Goal: Check status: Check status

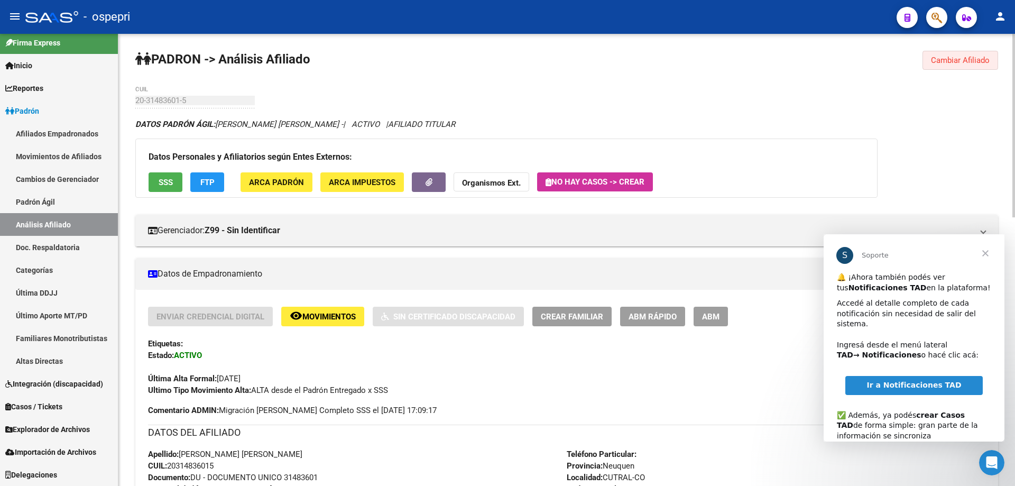
click at [934, 61] on span "Cambiar Afiliado" at bounding box center [960, 61] width 59 height 10
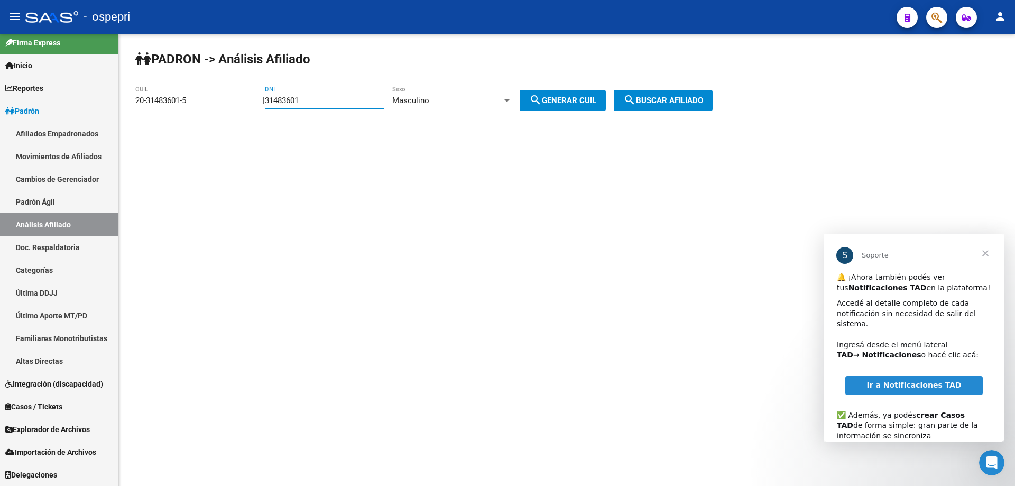
click at [288, 102] on input "31483601" at bounding box center [325, 101] width 120 height 10
paste input "27979572"
type input "27979572"
click at [590, 103] on span "search Generar CUIL" at bounding box center [562, 101] width 67 height 10
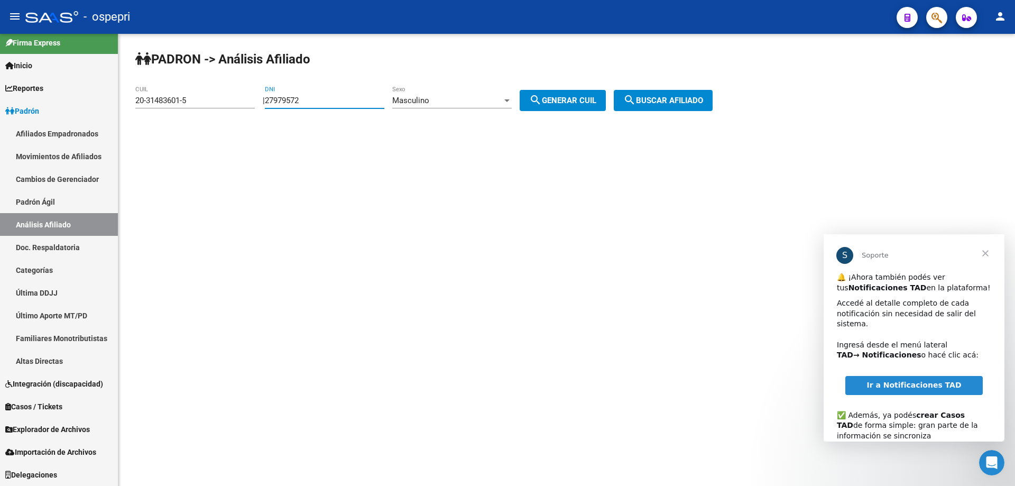
type input "20-27979572-6"
click at [668, 97] on span "search Buscar afiliado" at bounding box center [663, 101] width 80 height 10
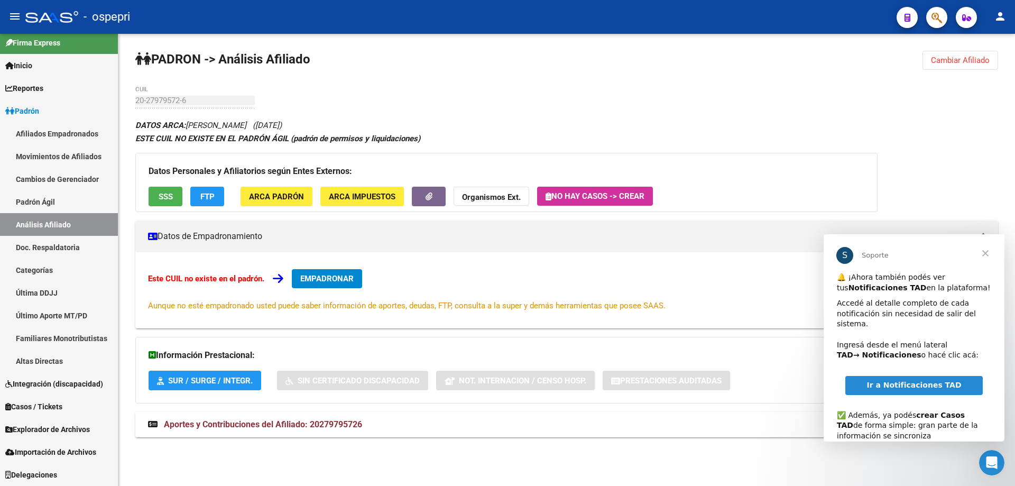
click at [313, 421] on span "Aportes y Contribuciones del Afiliado: 20279795726" at bounding box center [263, 424] width 198 height 10
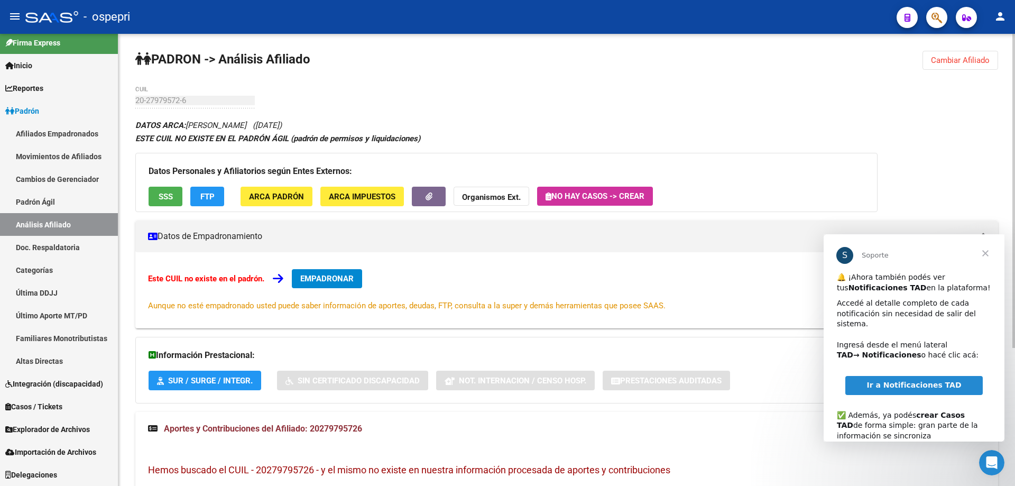
click at [121, 171] on div "[PERSON_NAME] -> Análisis Afiliado Cambiar Afiliado 20-27979572-6 CUIL DATOS AR…" at bounding box center [566, 359] width 897 height 651
click at [966, 63] on span "Cambiar Afiliado" at bounding box center [960, 61] width 59 height 10
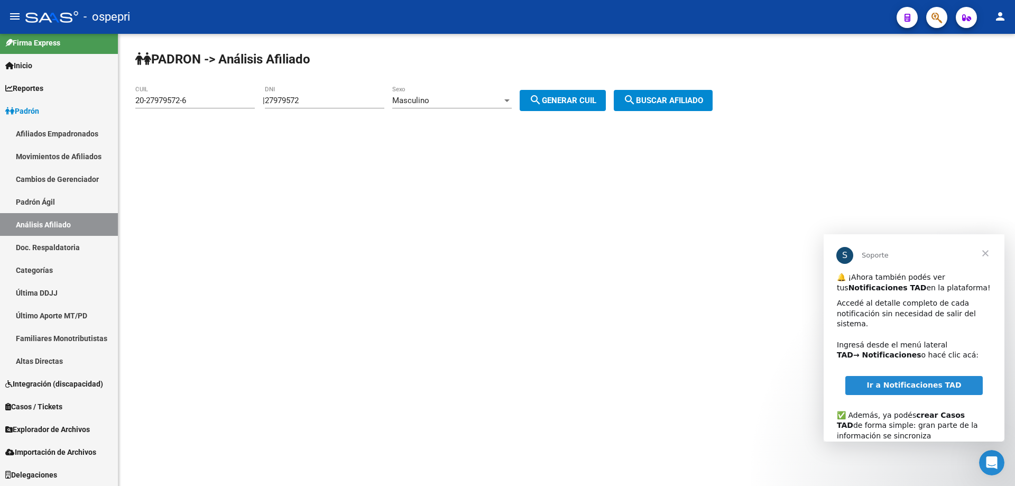
click at [291, 106] on div "27979572 DNI" at bounding box center [325, 97] width 120 height 23
click at [291, 103] on input "27979572" at bounding box center [325, 101] width 120 height 10
paste input "17243978"
type input "17243978"
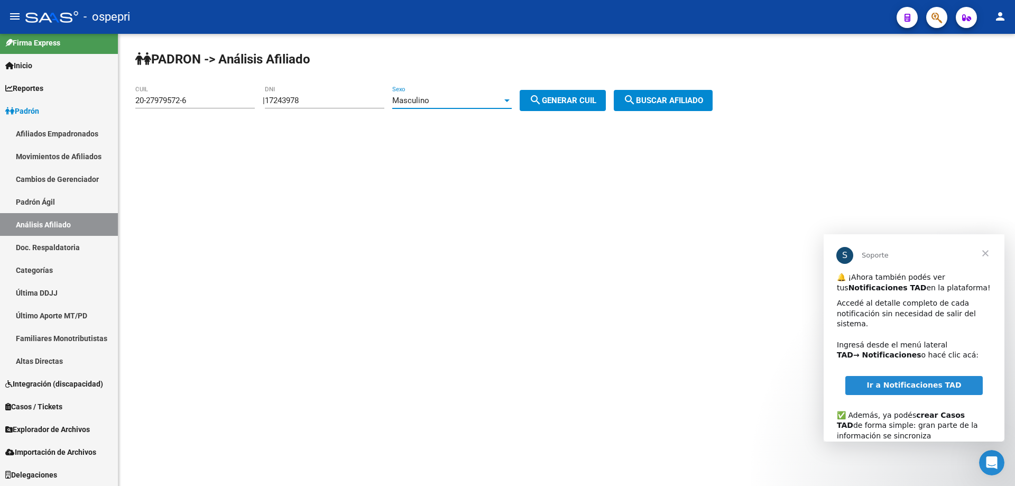
click at [429, 97] on span "Masculino" at bounding box center [410, 101] width 37 height 10
click at [436, 97] on span "Masculino" at bounding box center [464, 101] width 120 height 24
click at [538, 96] on button "search Generar CUIL" at bounding box center [563, 100] width 86 height 21
type input "20-17243978-1"
click at [661, 104] on span "search Buscar afiliado" at bounding box center [663, 101] width 80 height 10
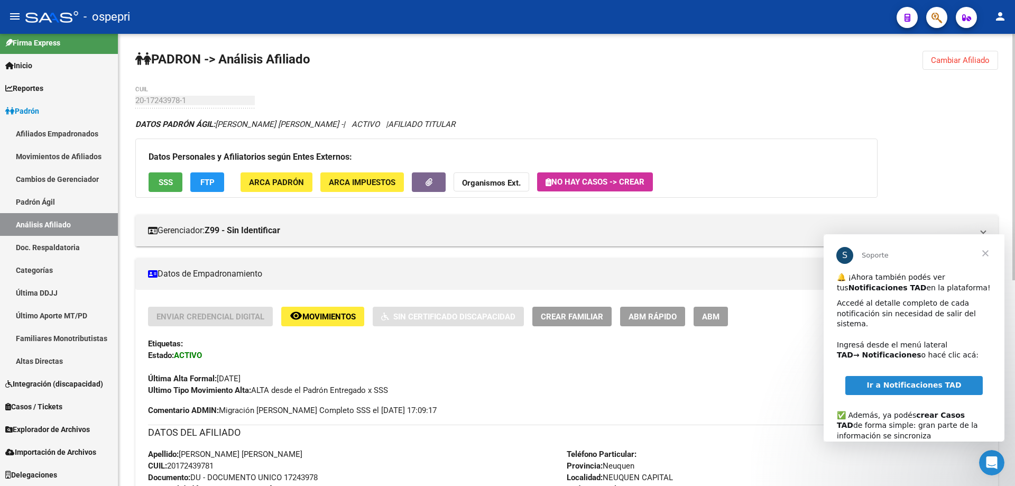
click at [988, 253] on span "Cerrar" at bounding box center [986, 253] width 38 height 38
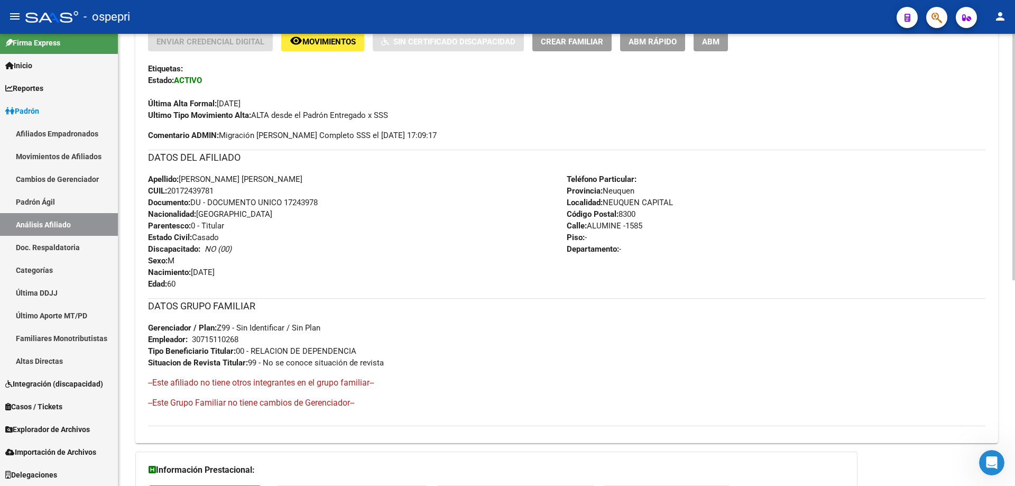
scroll to position [378, 0]
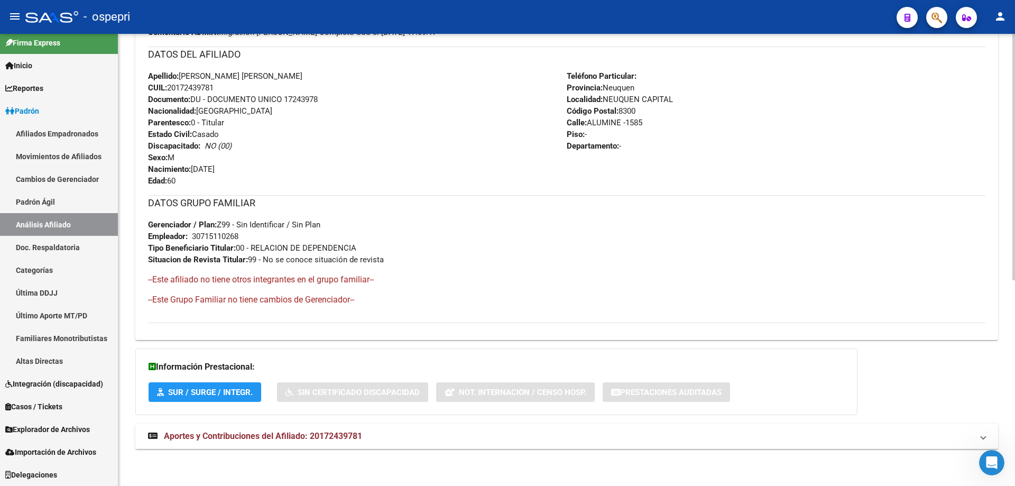
click at [292, 438] on span "Aportes y Contribuciones del Afiliado: 20172439781" at bounding box center [263, 436] width 198 height 10
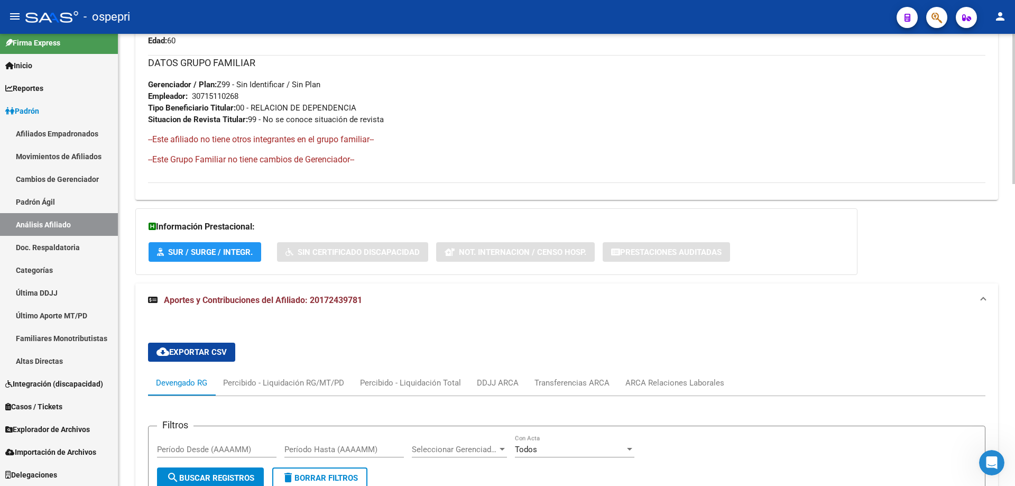
scroll to position [801, 0]
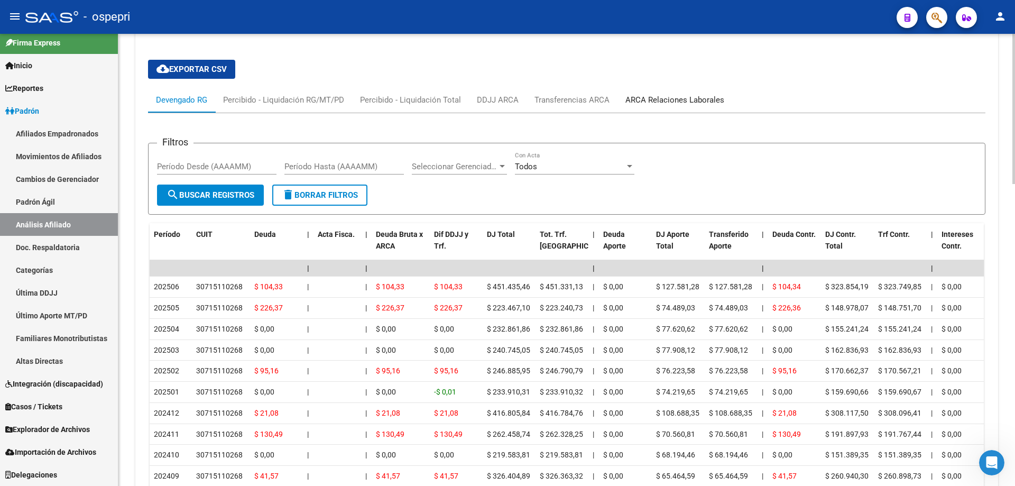
click at [683, 103] on div "ARCA Relaciones Laborales" at bounding box center [675, 100] width 99 height 12
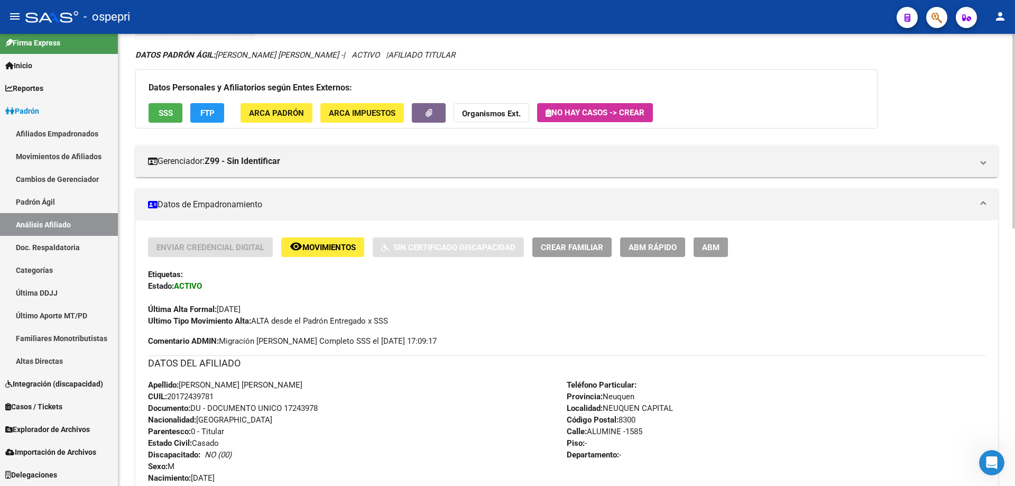
scroll to position [0, 0]
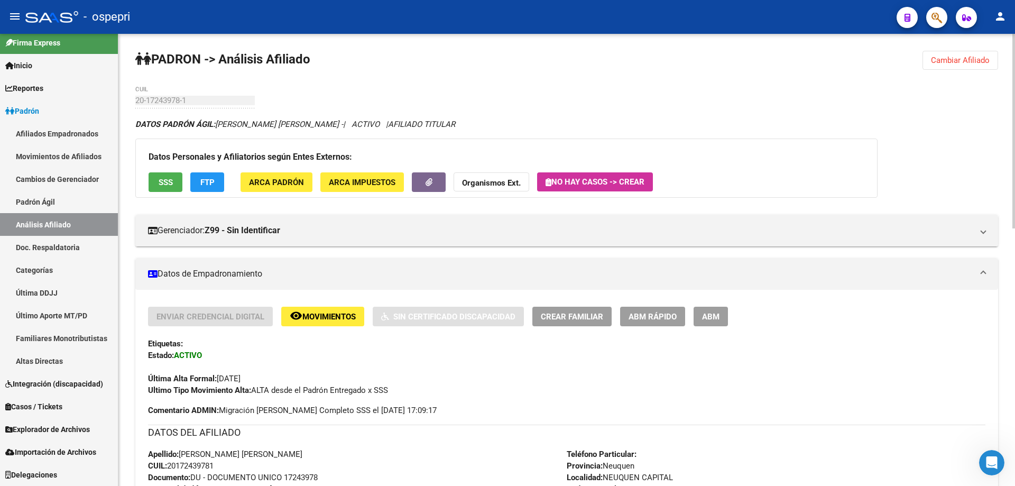
drag, startPoint x: 978, startPoint y: 62, endPoint x: 723, endPoint y: 64, distance: 254.9
click at [975, 63] on span "Cambiar Afiliado" at bounding box center [960, 61] width 59 height 10
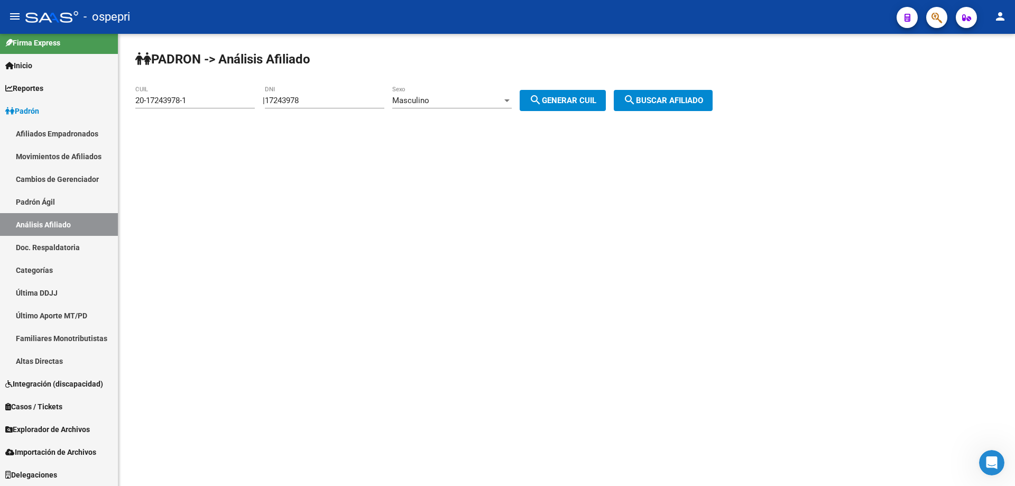
click at [301, 98] on input "17243978" at bounding box center [325, 101] width 120 height 10
paste input "24132550"
type input "24132550"
drag, startPoint x: 570, startPoint y: 98, endPoint x: 576, endPoint y: 98, distance: 6.3
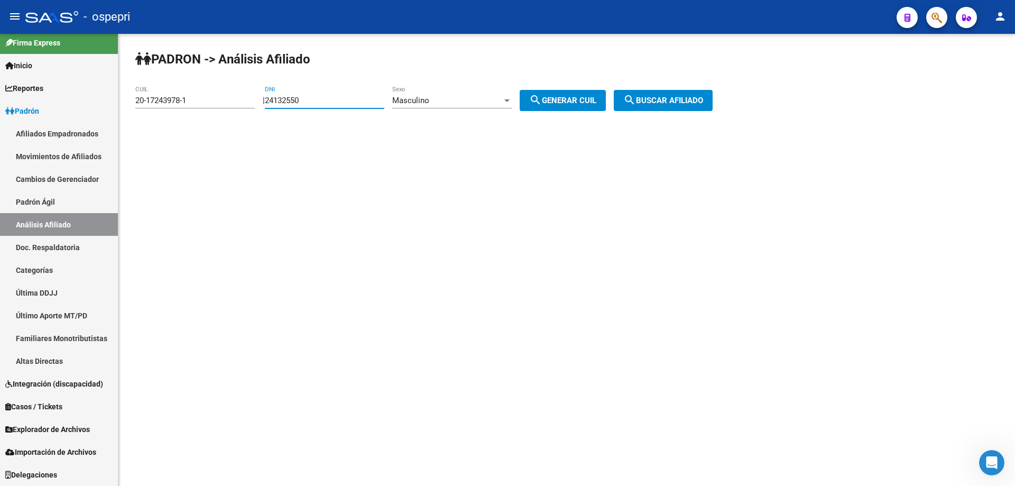
click at [571, 98] on span "search Generar CUIL" at bounding box center [562, 101] width 67 height 10
type input "20-24132550-5"
click at [675, 96] on span "search Buscar afiliado" at bounding box center [663, 101] width 80 height 10
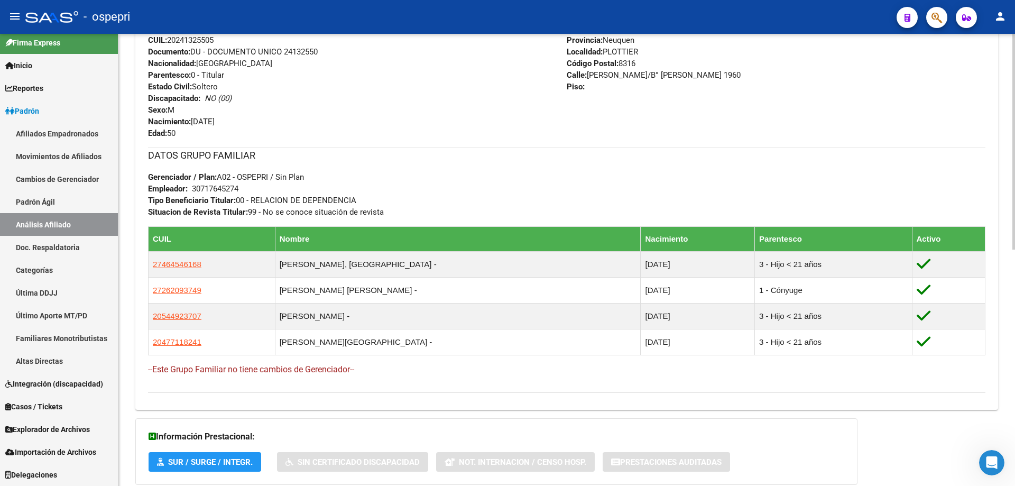
scroll to position [495, 0]
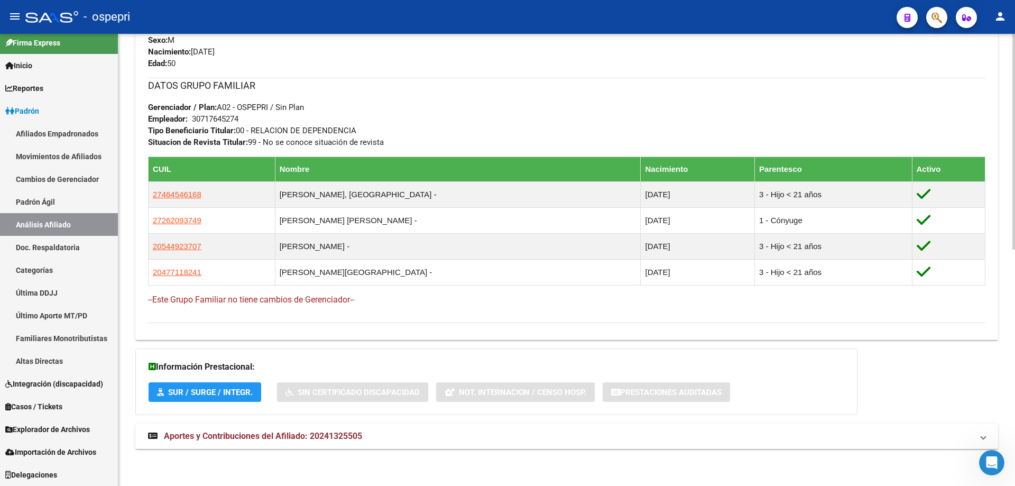
click at [269, 433] on span "Aportes y Contribuciones del Afiliado: 20241325505" at bounding box center [263, 436] width 198 height 10
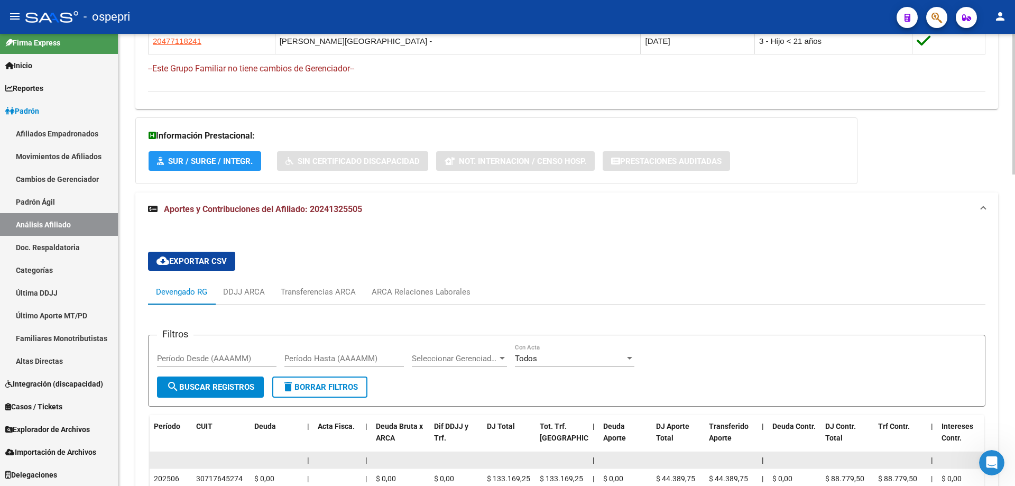
scroll to position [777, 0]
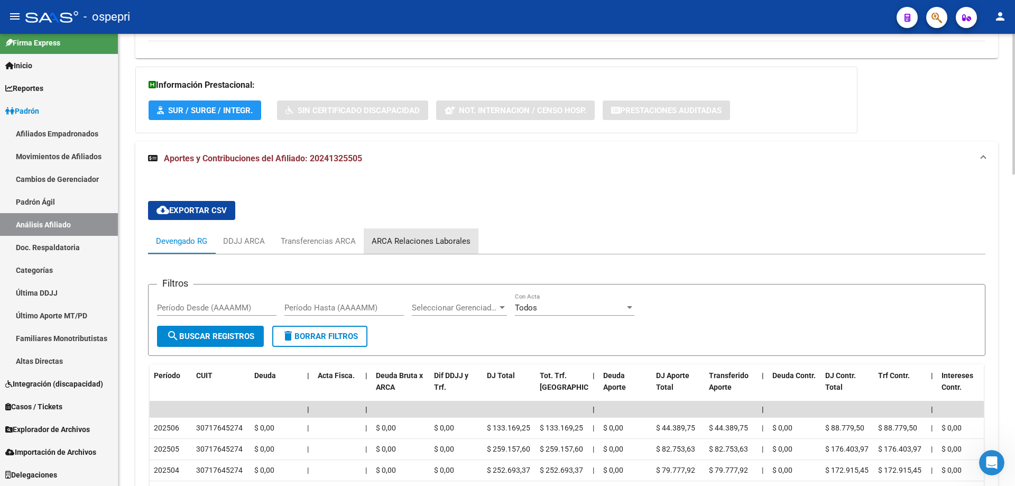
click at [448, 245] on div "ARCA Relaciones Laborales" at bounding box center [421, 241] width 99 height 12
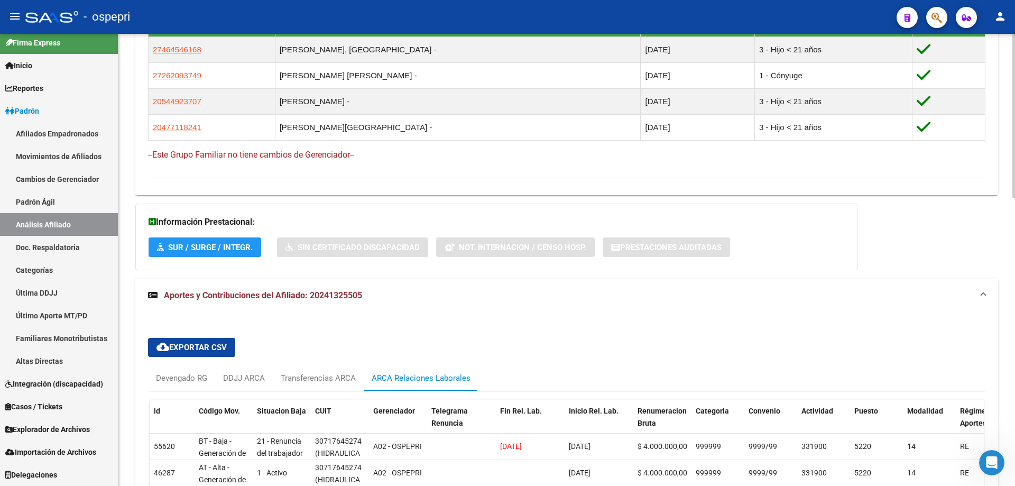
scroll to position [653, 0]
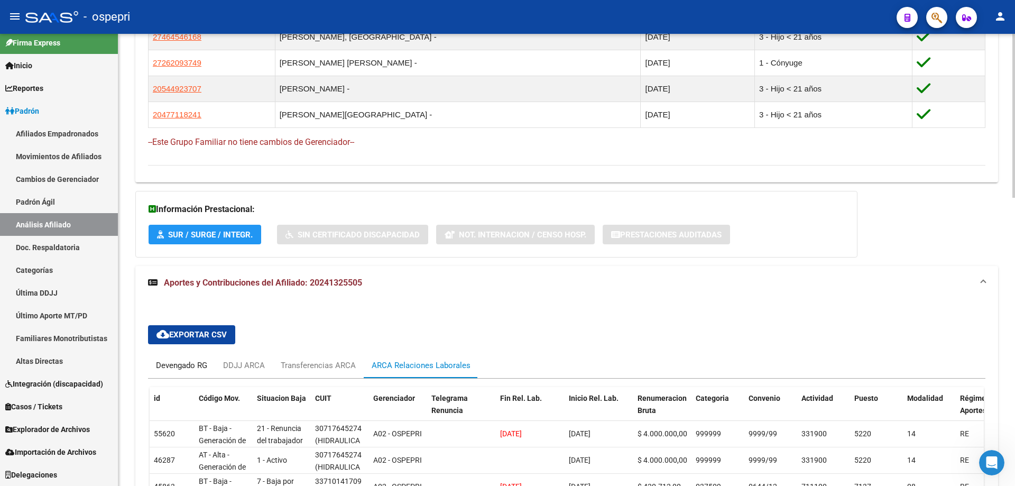
click at [191, 362] on div "Devengado RG" at bounding box center [181, 366] width 51 height 12
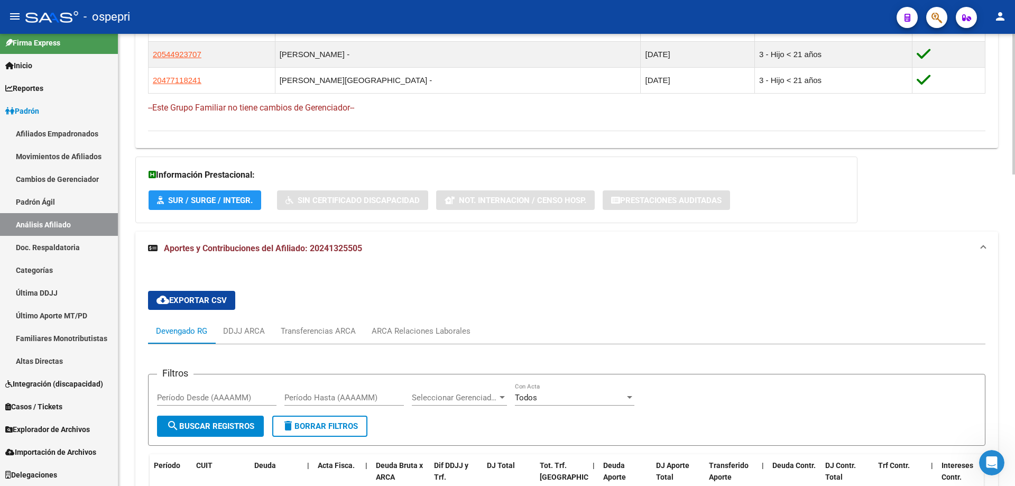
scroll to position [581, 0]
